Goal: Task Accomplishment & Management: Use online tool/utility

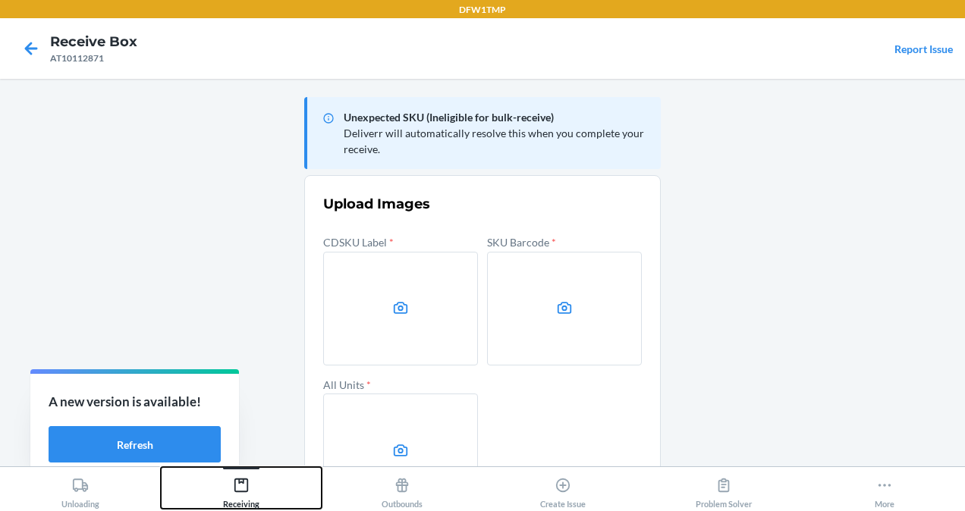
click at [239, 502] on div "Receiving" at bounding box center [241, 490] width 36 height 38
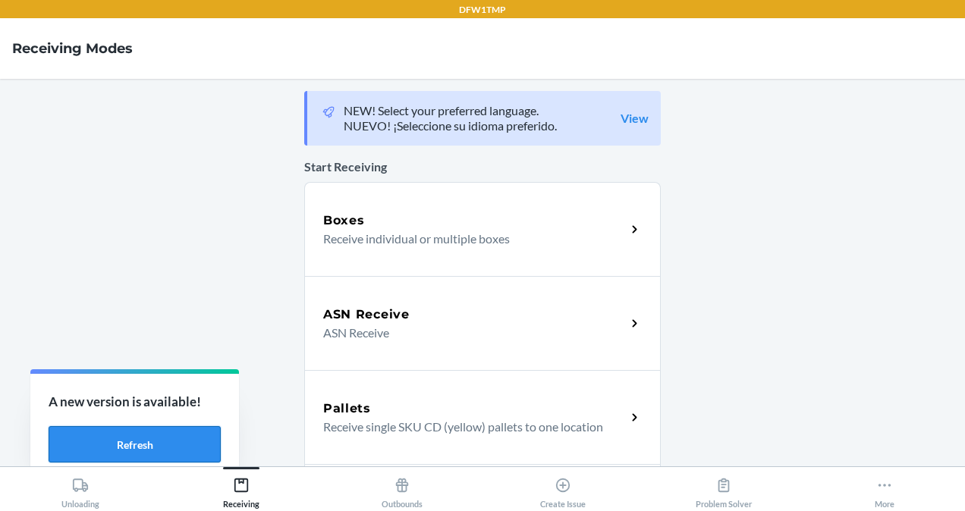
click at [172, 429] on button "Refresh" at bounding box center [135, 444] width 172 height 36
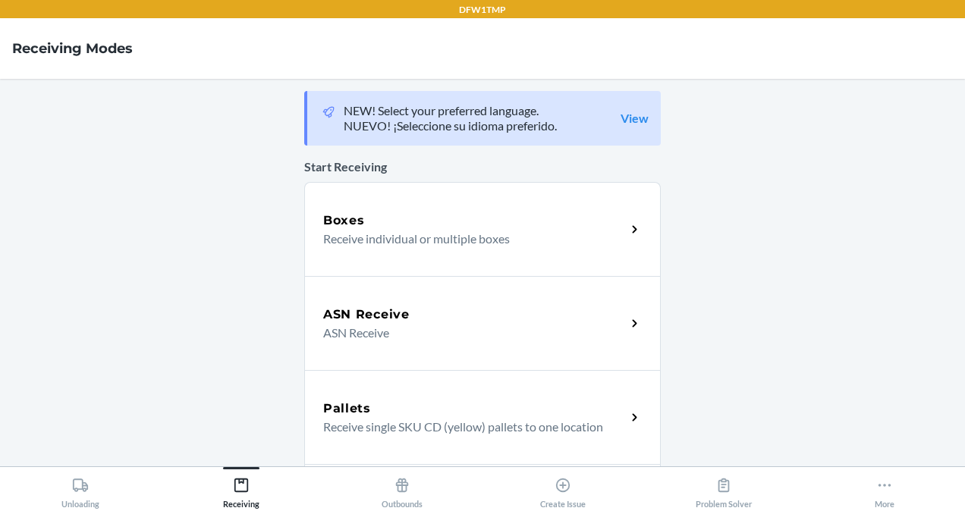
click at [380, 234] on p "Receive individual or multiple boxes" at bounding box center [468, 239] width 291 height 18
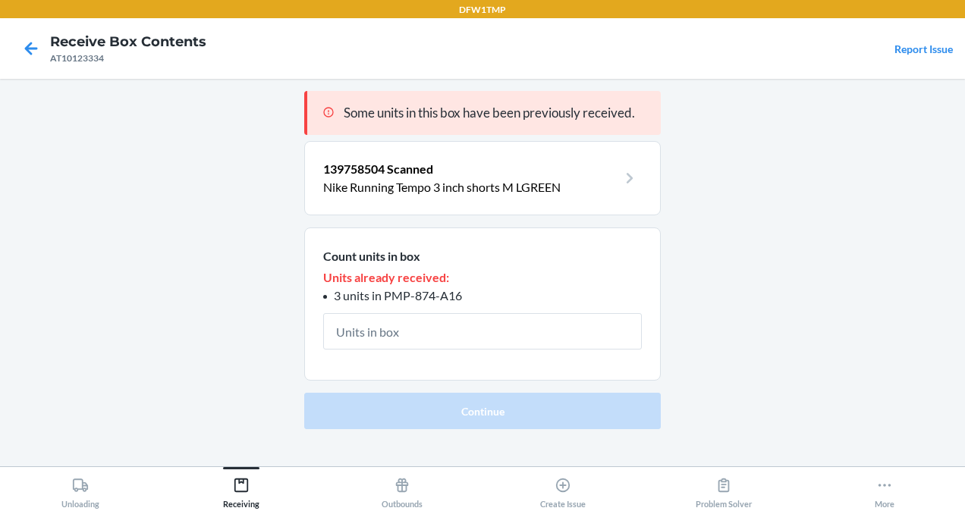
click at [15, 49] on div at bounding box center [31, 49] width 38 height 38
click at [38, 49] on icon at bounding box center [31, 49] width 26 height 26
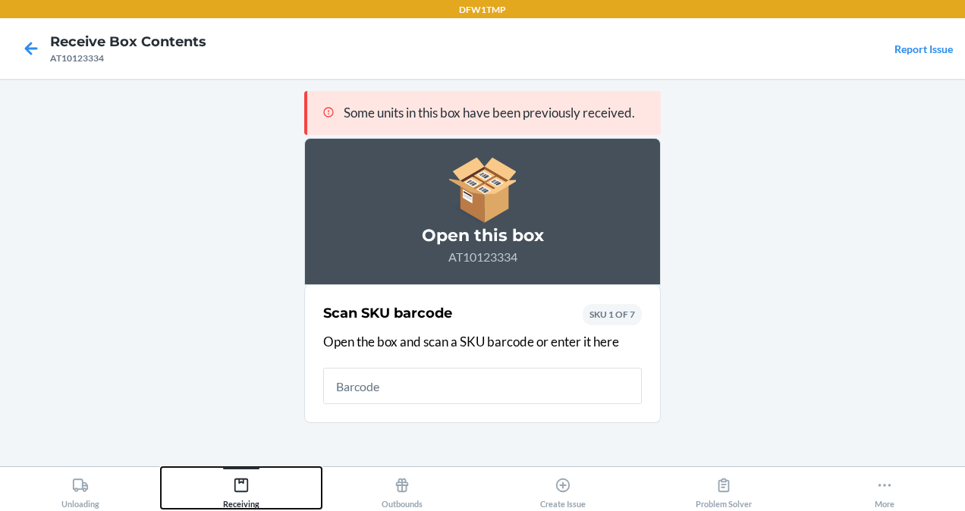
click at [265, 474] on button "Receiving" at bounding box center [241, 488] width 161 height 42
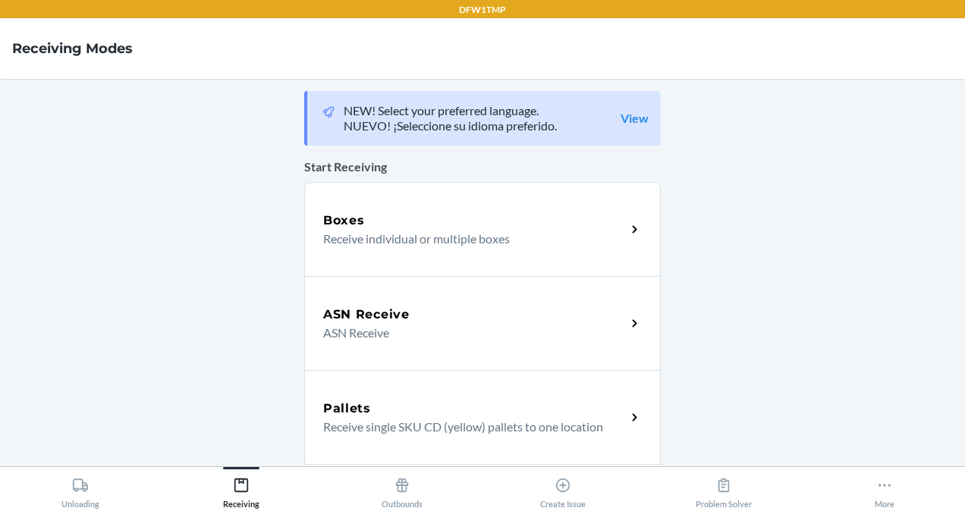
click at [357, 244] on p "Receive individual or multiple boxes" at bounding box center [468, 239] width 291 height 18
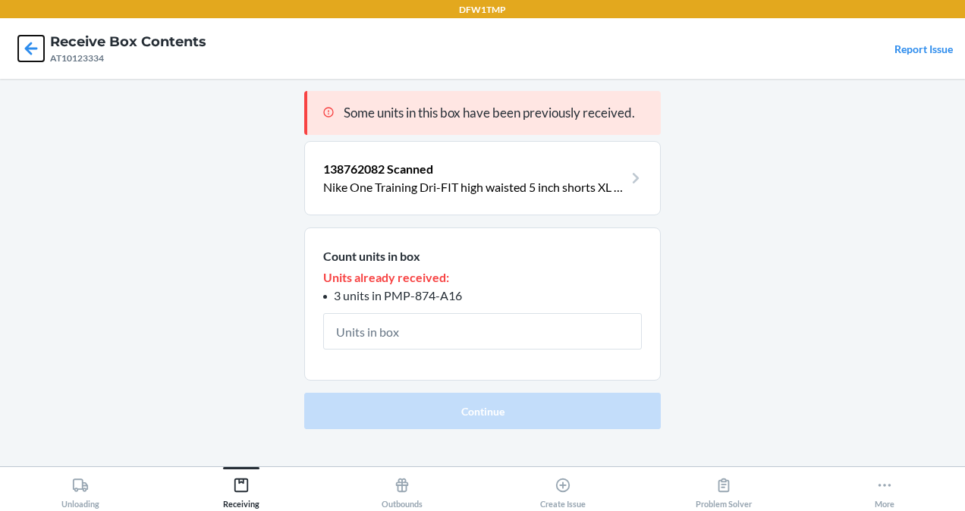
click at [35, 41] on icon at bounding box center [31, 49] width 26 height 26
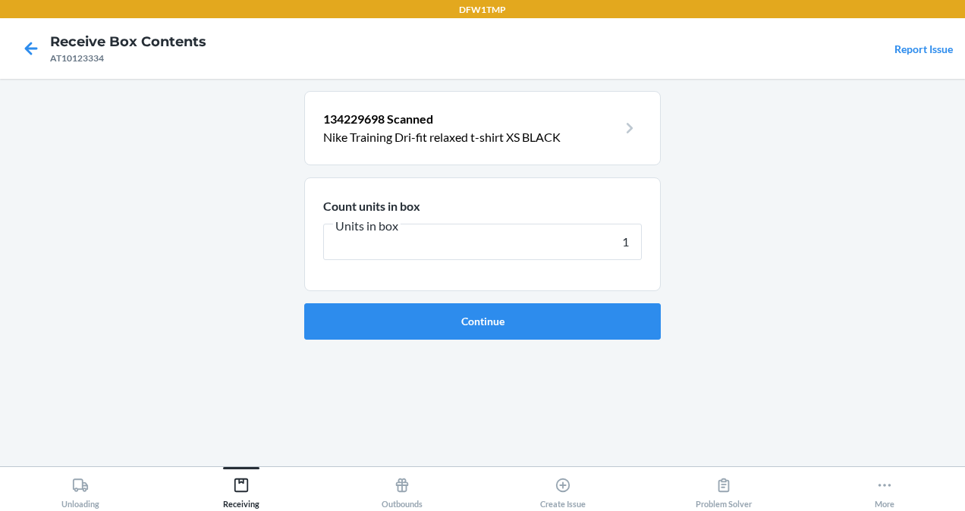
type input "1"
click at [304, 304] on button "Continue" at bounding box center [482, 322] width 357 height 36
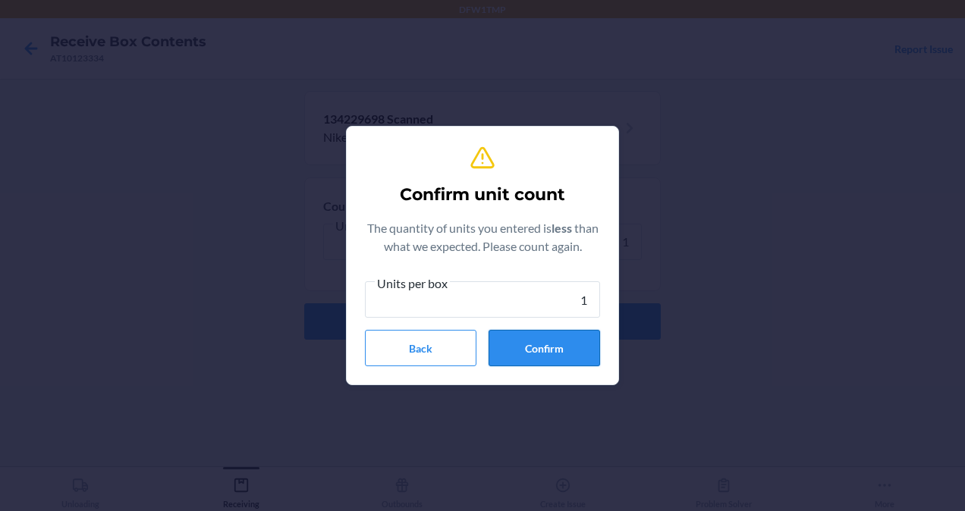
type input "1"
click at [583, 346] on button "Confirm" at bounding box center [545, 348] width 112 height 36
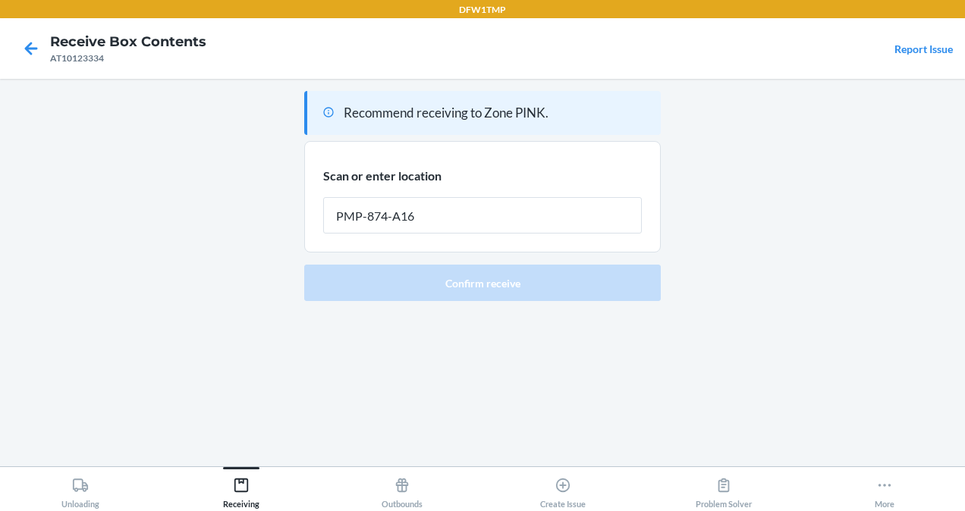
type input "PMP-874-A16"
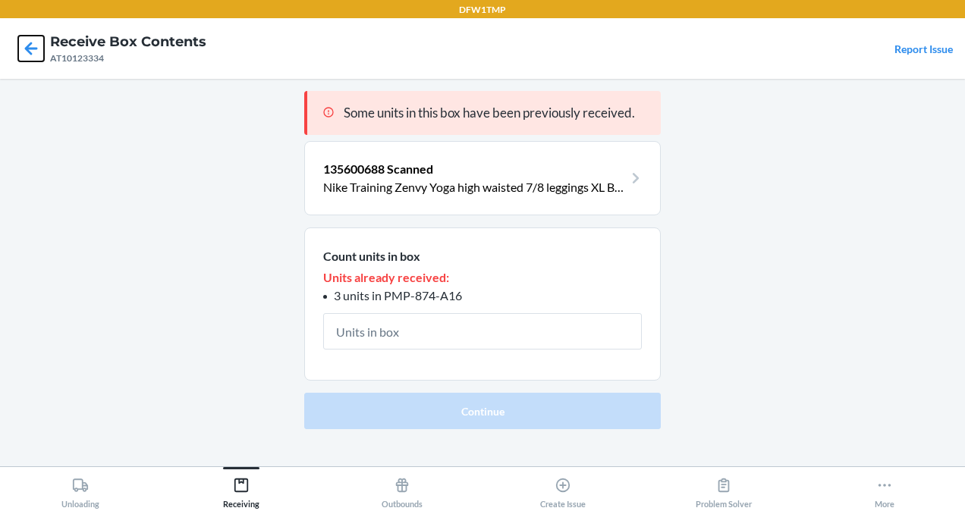
click at [28, 39] on icon at bounding box center [31, 49] width 26 height 26
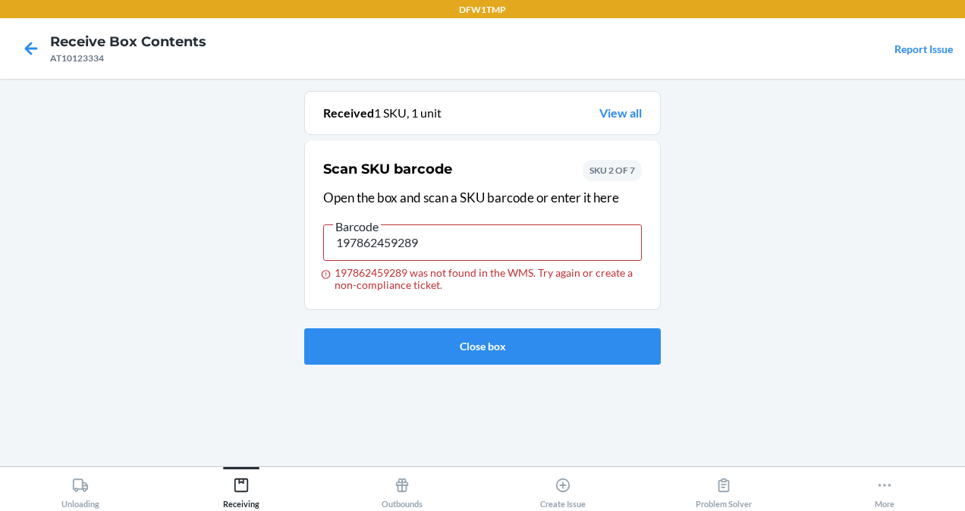
click at [29, 35] on div at bounding box center [31, 49] width 38 height 38
click at [29, 51] on icon at bounding box center [31, 48] width 13 height 13
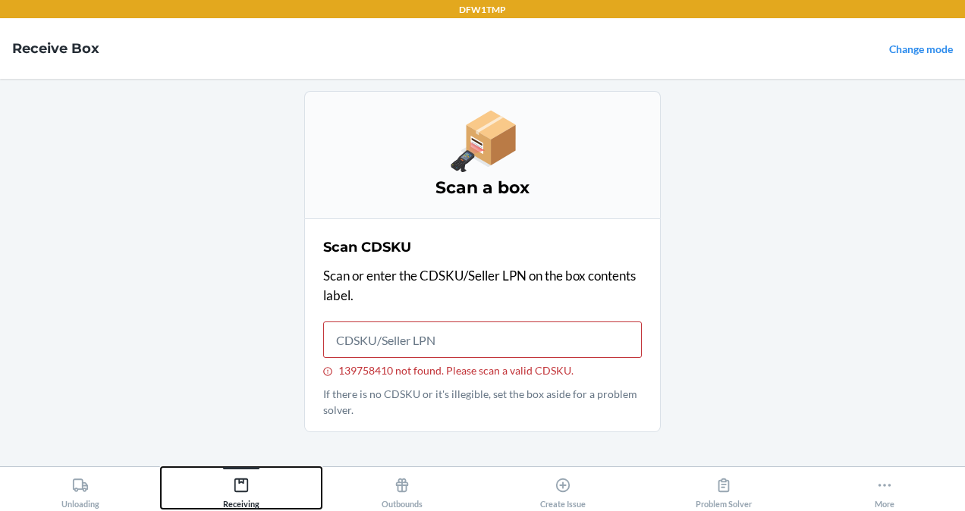
click at [253, 479] on div "Receiving" at bounding box center [241, 490] width 36 height 38
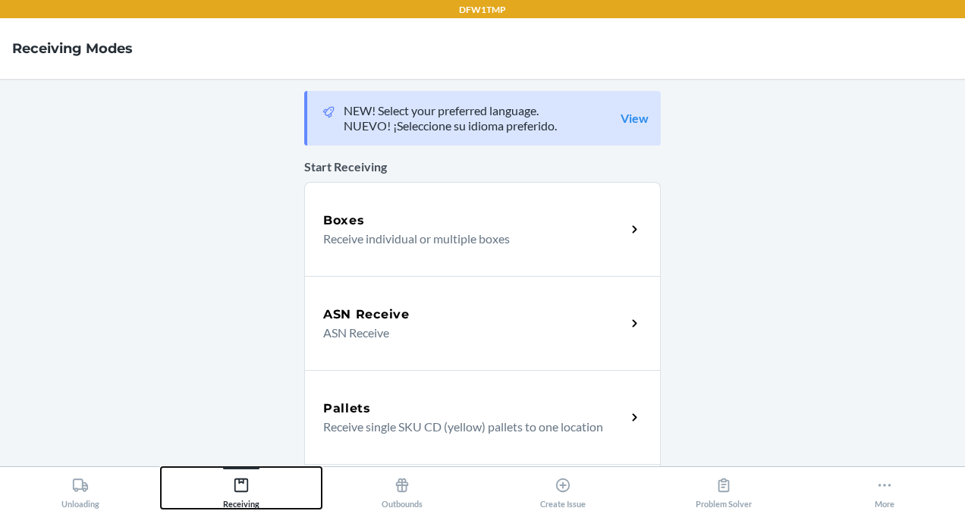
click at [161, 467] on button "Receiving" at bounding box center [241, 488] width 161 height 42
drag, startPoint x: 495, startPoint y: 241, endPoint x: 460, endPoint y: 220, distance: 40.5
click at [460, 220] on div "Boxes" at bounding box center [474, 221] width 303 height 18
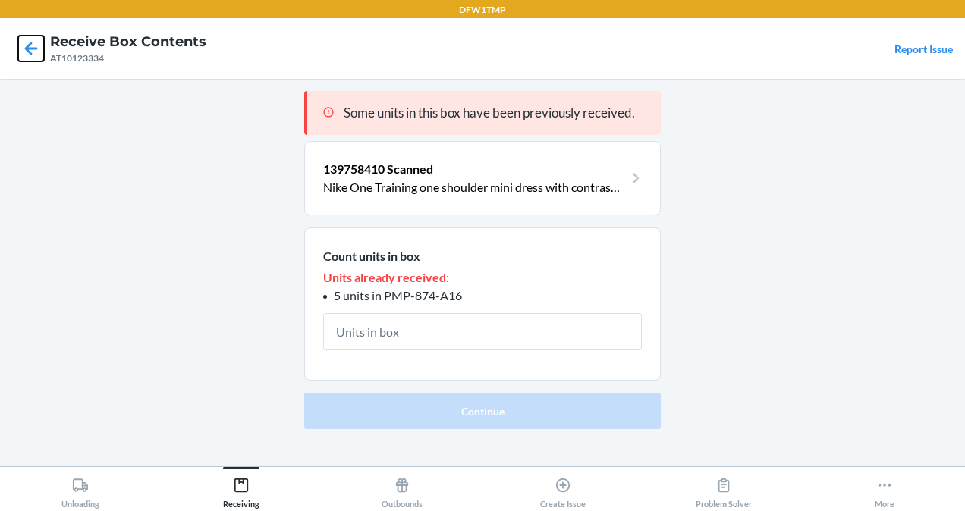
click at [27, 41] on icon at bounding box center [31, 49] width 26 height 26
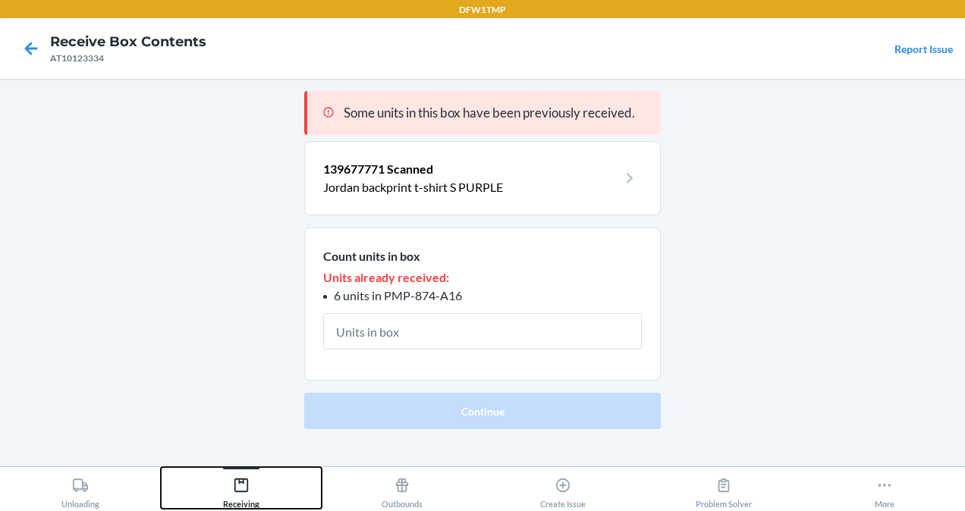
click at [222, 478] on button "Receiving" at bounding box center [241, 488] width 161 height 42
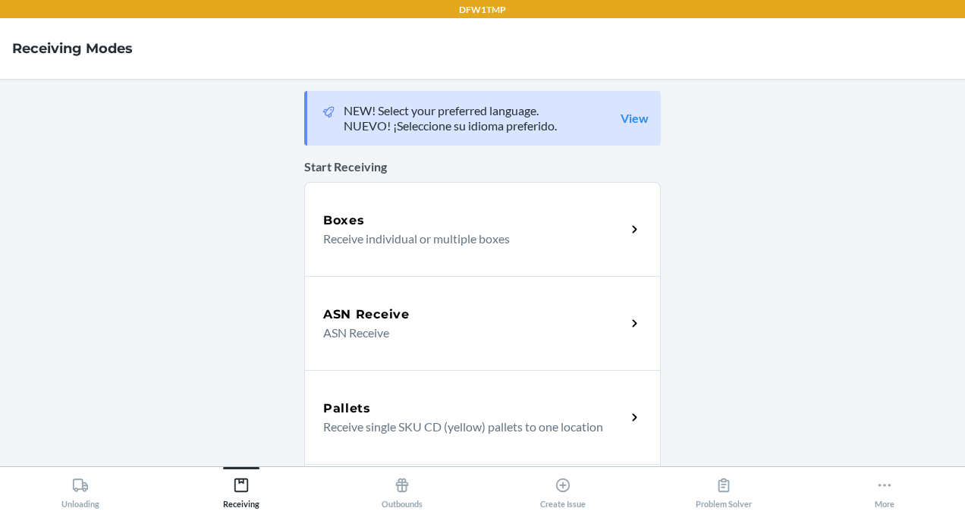
click at [387, 209] on div "Boxes Receive individual or multiple boxes" at bounding box center [482, 229] width 357 height 94
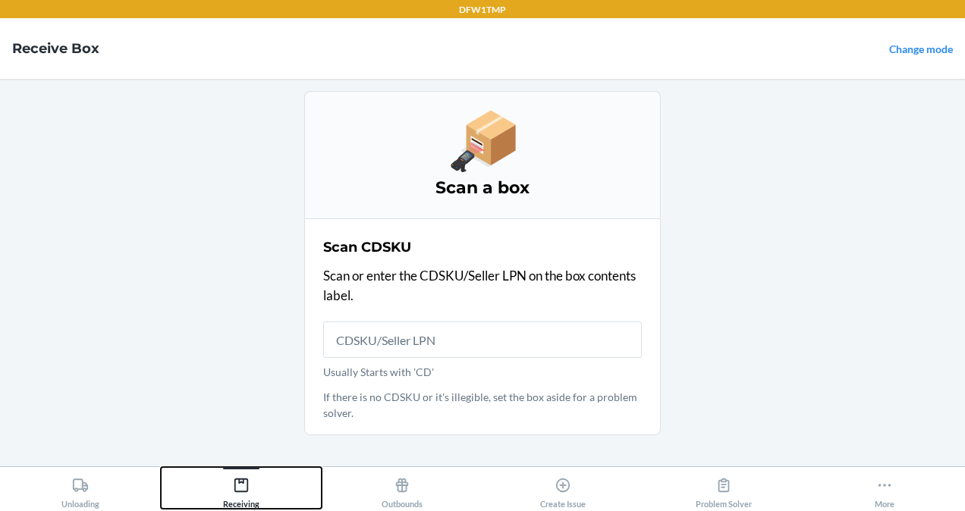
click at [269, 483] on button "Receiving" at bounding box center [241, 488] width 161 height 42
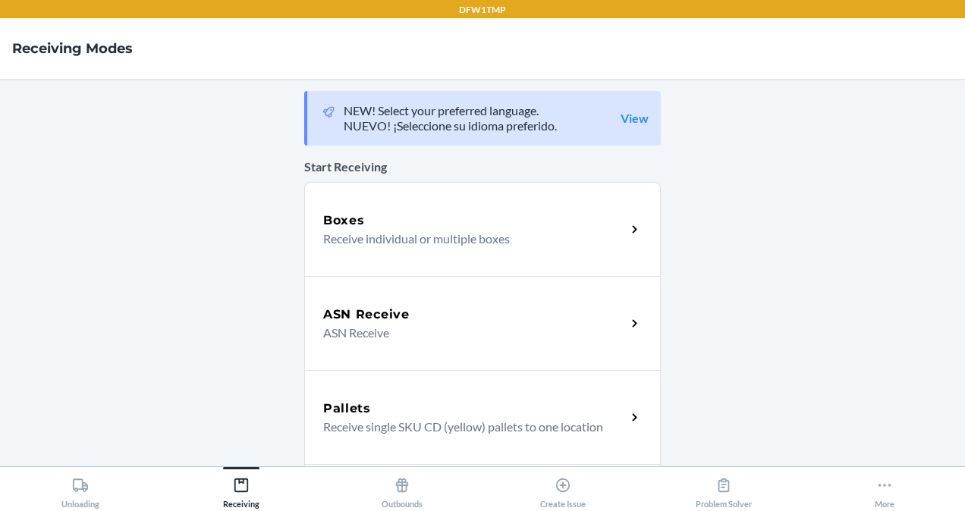
click at [322, 346] on div "ASN Receive ASN Receive" at bounding box center [482, 323] width 357 height 94
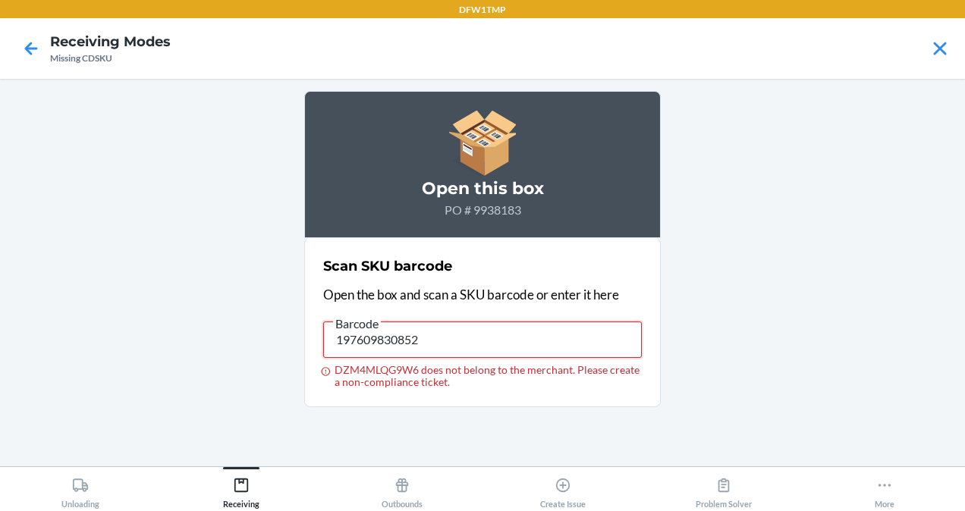
click at [379, 356] on input "197609830852" at bounding box center [482, 340] width 319 height 36
type input "197625043472"
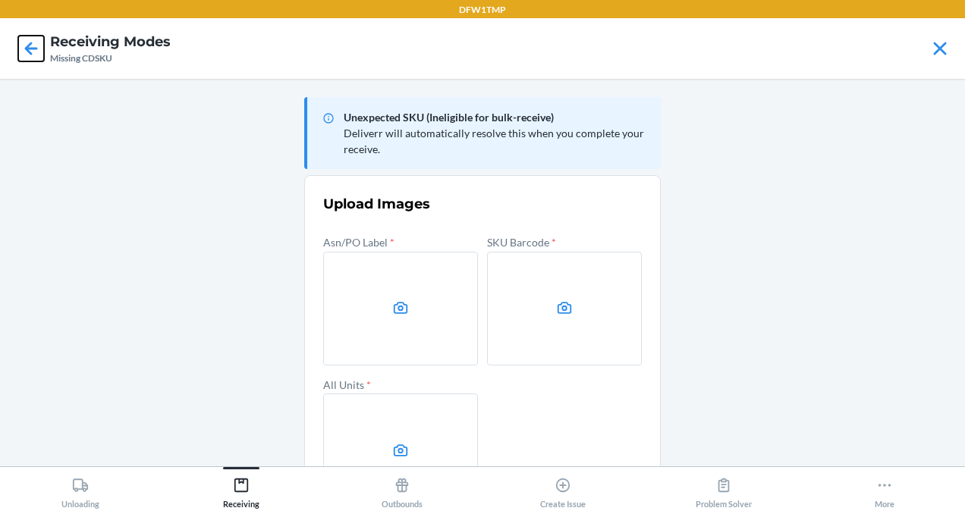
click at [24, 46] on icon at bounding box center [31, 49] width 26 height 26
click at [253, 500] on div "Receiving" at bounding box center [241, 490] width 36 height 38
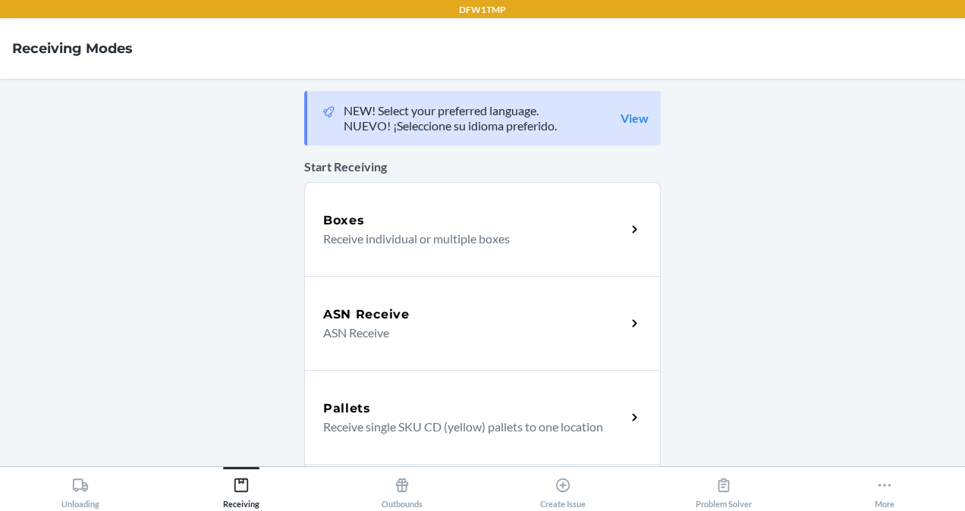
click at [349, 323] on h5 "ASN Receive" at bounding box center [366, 315] width 87 height 18
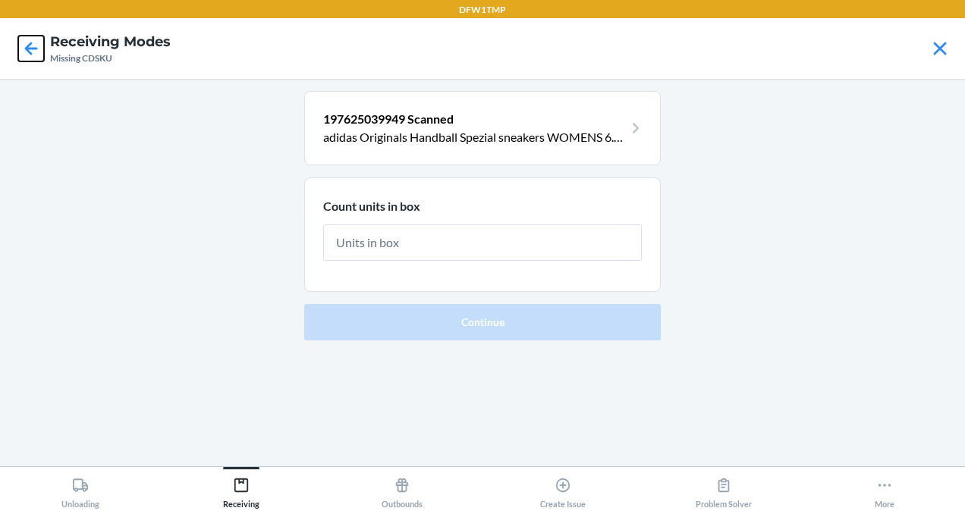
click at [31, 58] on icon at bounding box center [31, 49] width 26 height 26
click at [36, 56] on icon at bounding box center [31, 49] width 26 height 26
click at [30, 49] on icon at bounding box center [31, 48] width 13 height 13
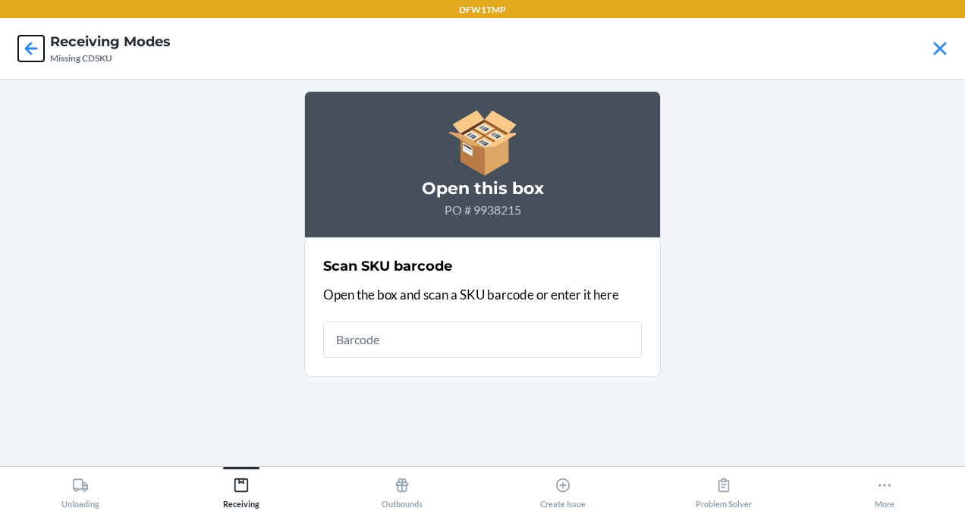
click at [31, 58] on icon at bounding box center [31, 49] width 26 height 26
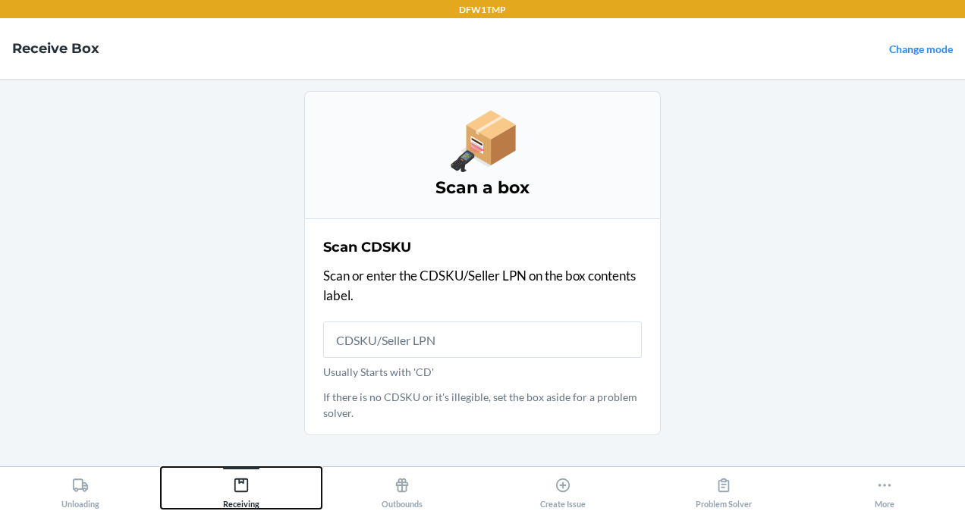
click at [260, 480] on button "Receiving" at bounding box center [241, 488] width 161 height 42
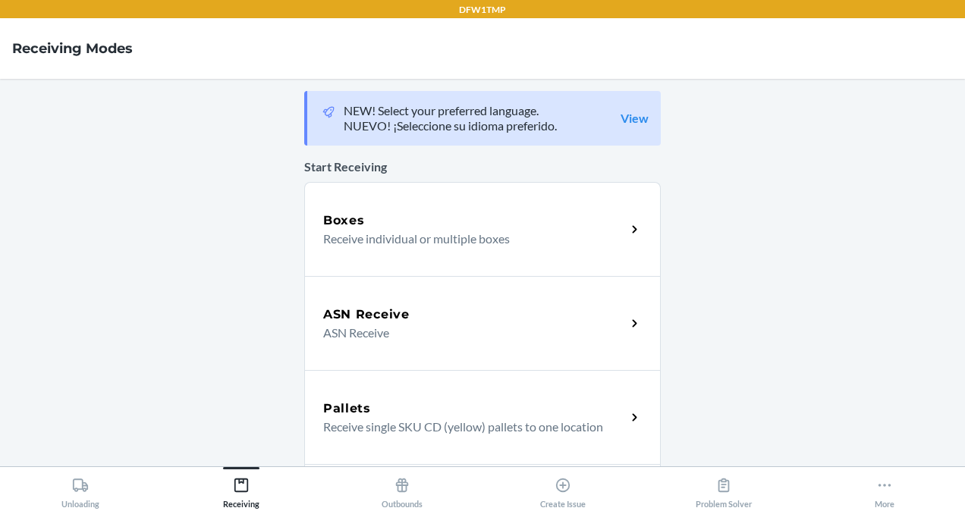
click at [399, 297] on div "ASN Receive ASN Receive" at bounding box center [482, 323] width 357 height 94
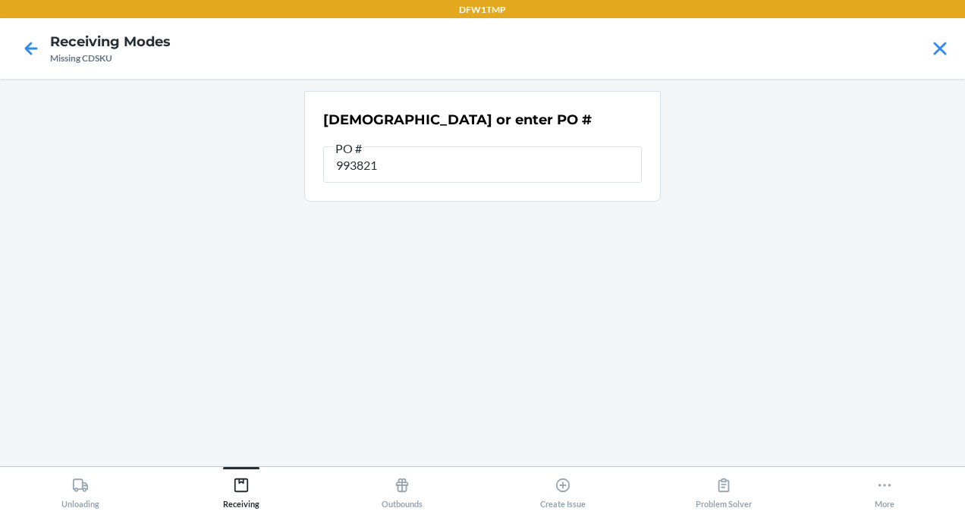
type input "9938215"
